Goal: Information Seeking & Learning: Find specific fact

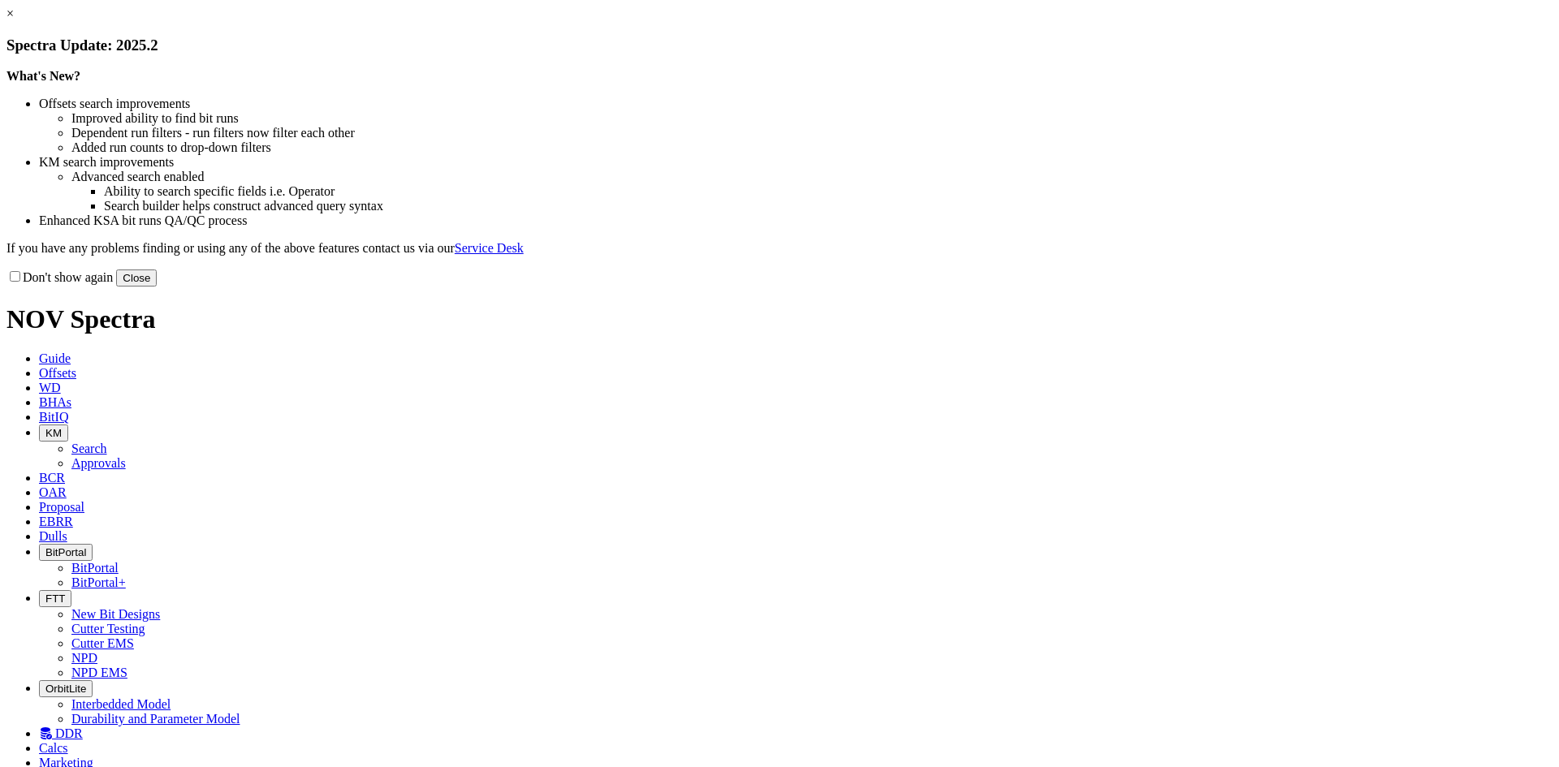
click at [157, 287] on button "Close" at bounding box center [136, 278] width 41 height 17
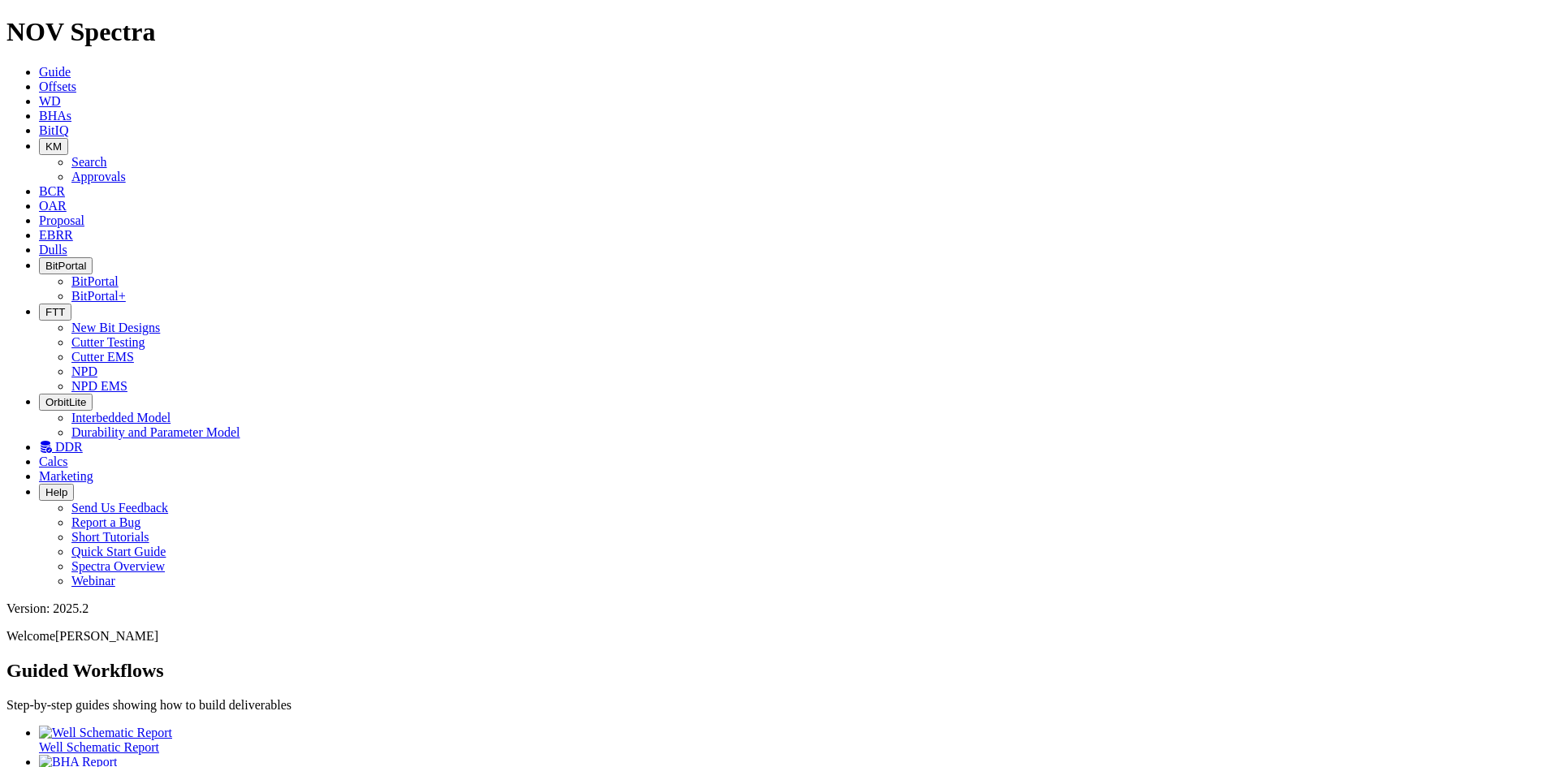
click at [39, 80] on icon at bounding box center [39, 87] width 0 height 14
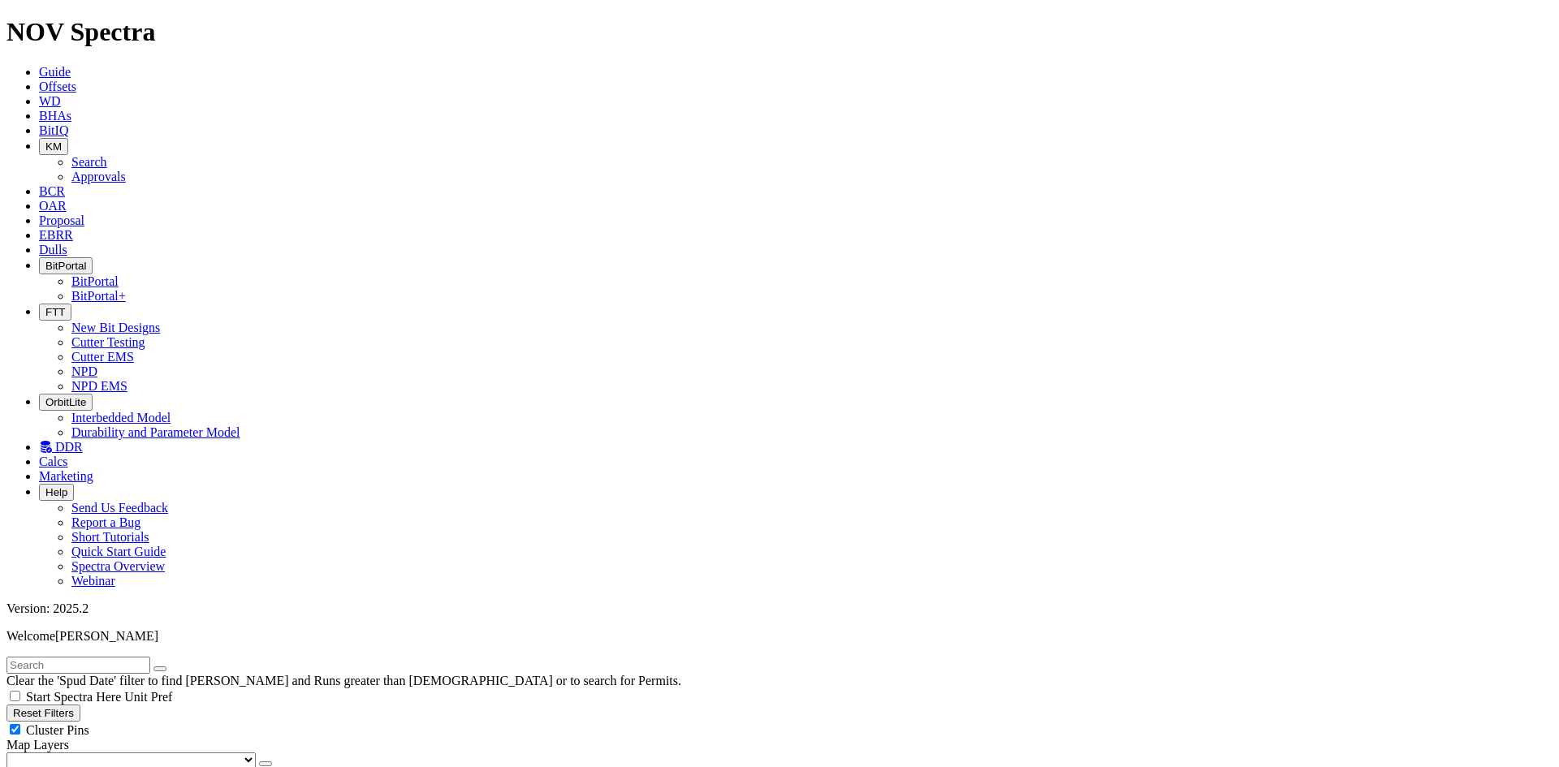
click at [60, 657] on input "text" at bounding box center [78, 665] width 144 height 17
type input "100041508016w600"
radio input "true"
radio input "false"
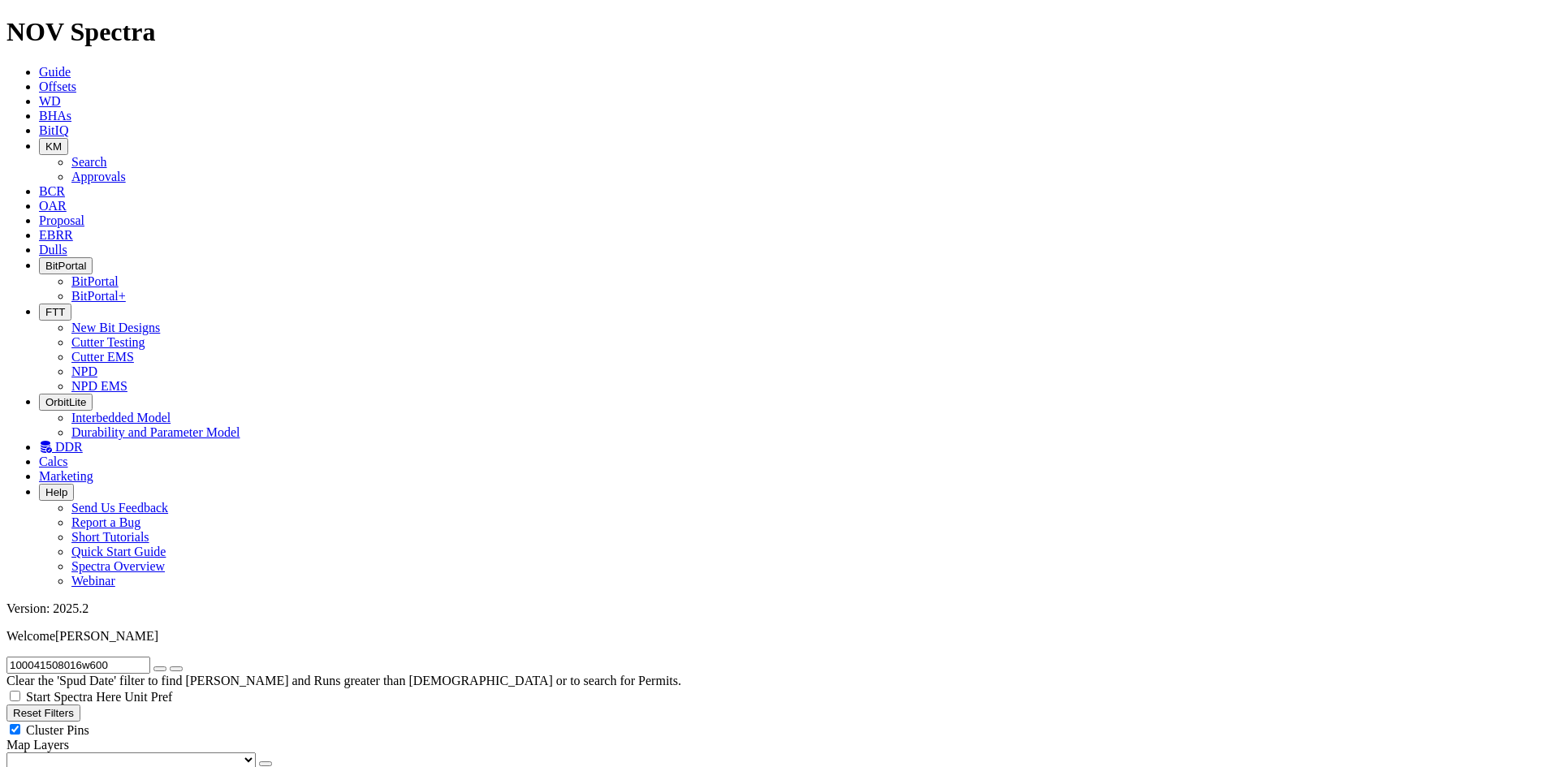
drag, startPoint x: 1361, startPoint y: 541, endPoint x: 1463, endPoint y: 550, distance: 101.9
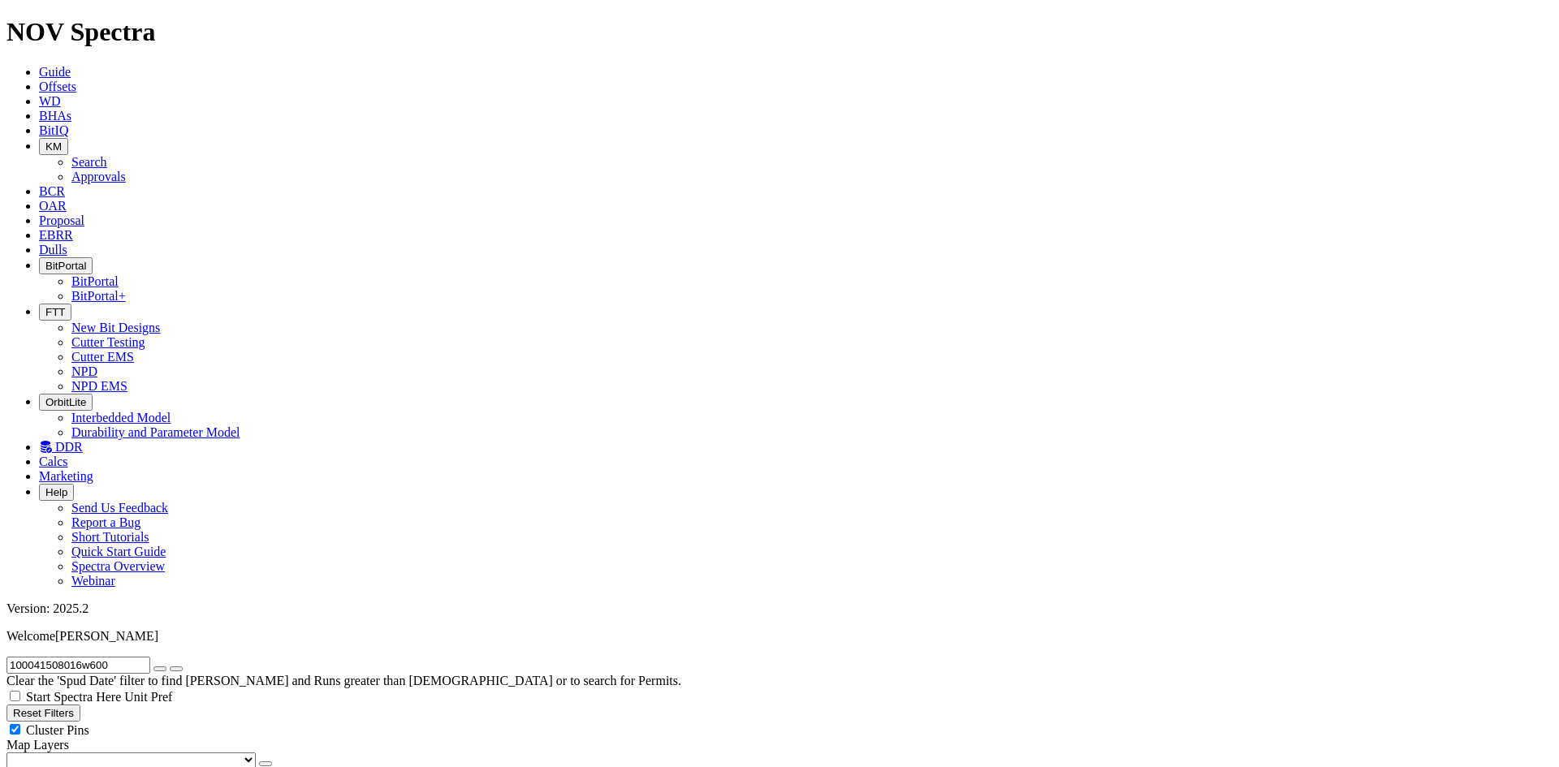
drag, startPoint x: 133, startPoint y: 69, endPoint x: -1, endPoint y: 84, distance: 134.8
